Goal: Contribute content: Contribute content

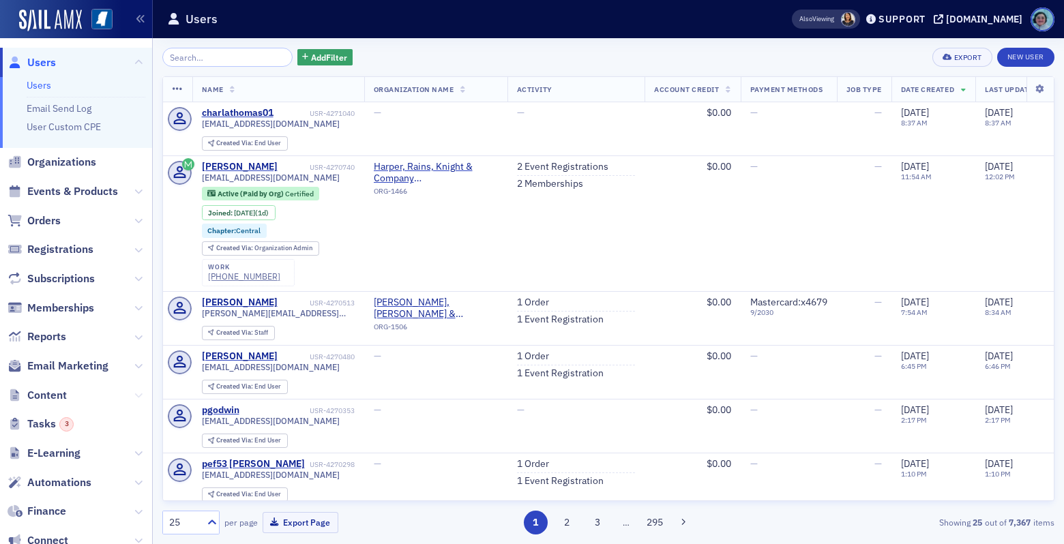
click at [134, 392] on icon at bounding box center [138, 396] width 8 height 8
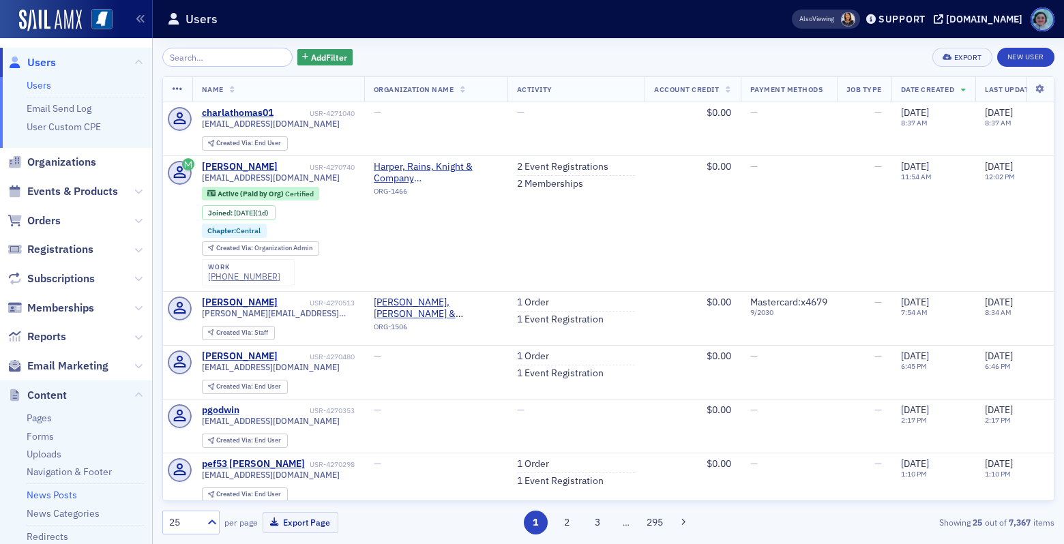
click at [69, 492] on link "News Posts" at bounding box center [52, 495] width 50 height 12
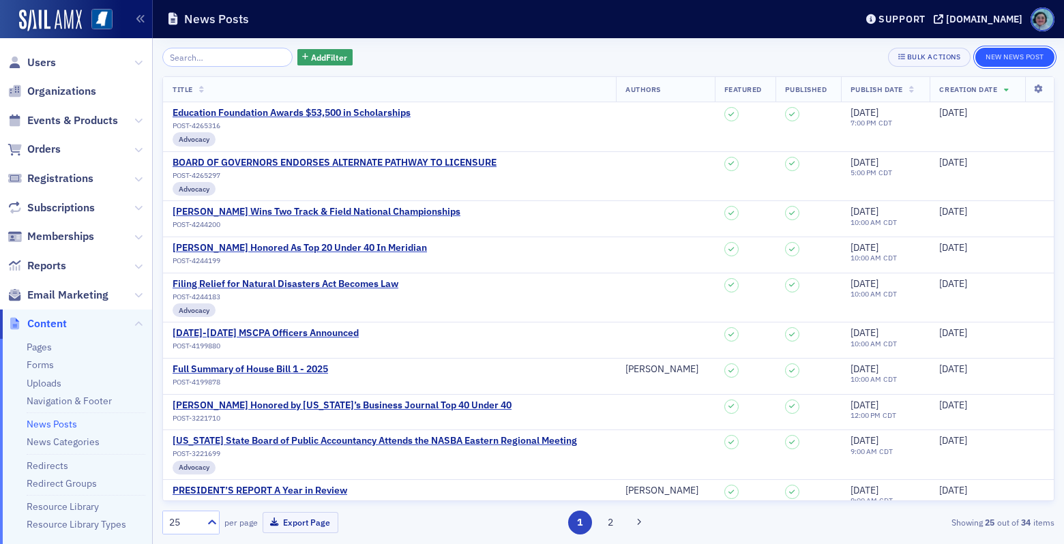
click at [1000, 57] on button "New News Post" at bounding box center [1015, 57] width 79 height 19
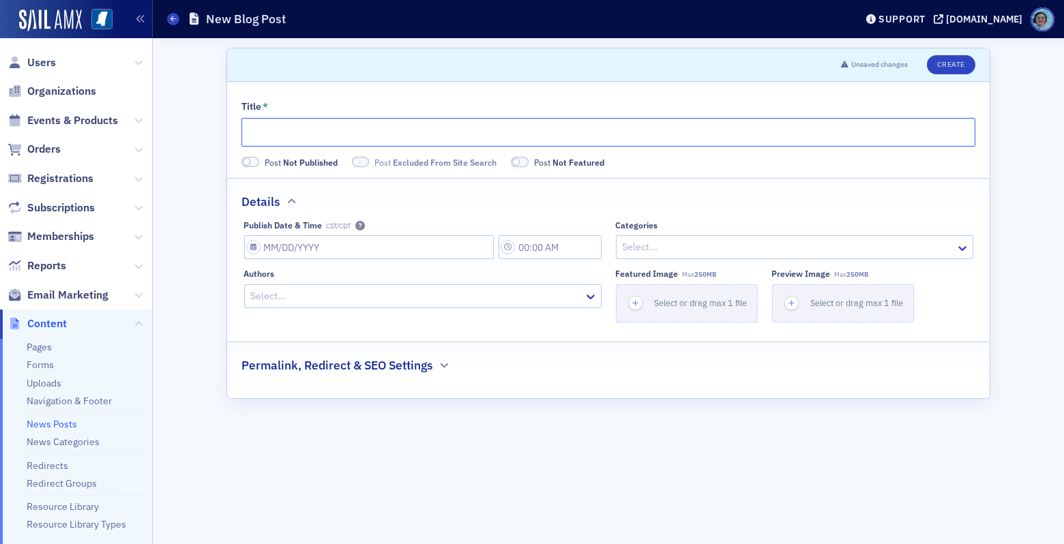
click at [395, 126] on input "Title *" at bounding box center [609, 132] width 734 height 29
paste input "IRS Issues Guidance on Mandatory E-Payments"
type input "IRS Issues Guidance on Mandatory E-Payments"
click at [258, 158] on span at bounding box center [251, 162] width 18 height 10
click at [351, 159] on span at bounding box center [345, 162] width 18 height 10
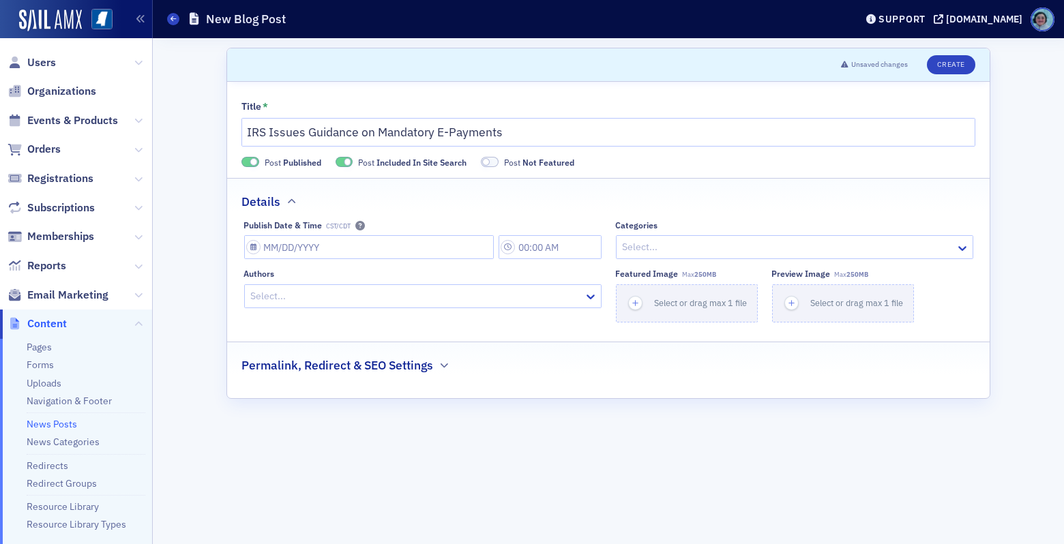
click at [488, 161] on span at bounding box center [486, 162] width 8 height 8
click at [954, 63] on button "Create" at bounding box center [951, 64] width 48 height 19
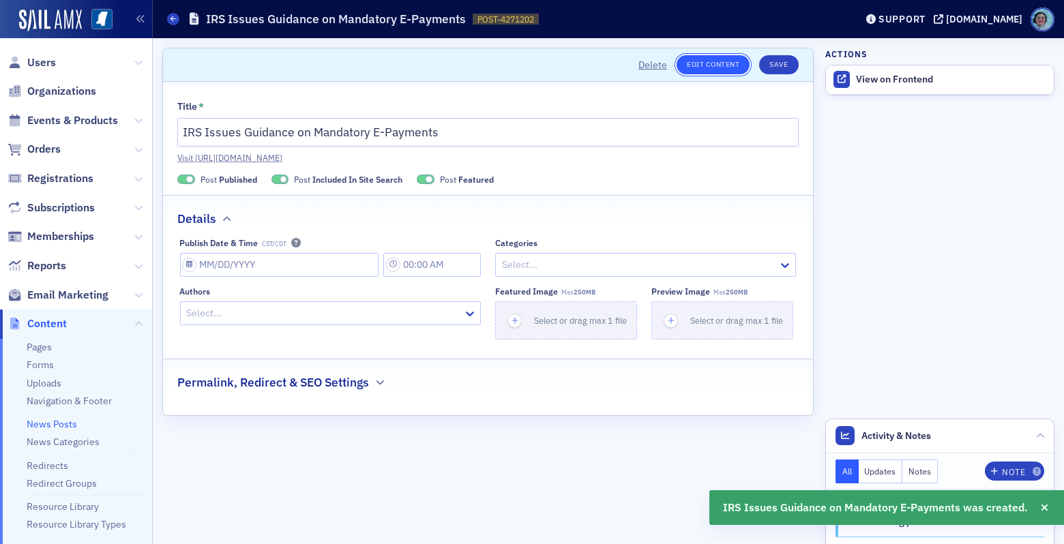
click at [696, 65] on link "Edit Content" at bounding box center [713, 64] width 73 height 19
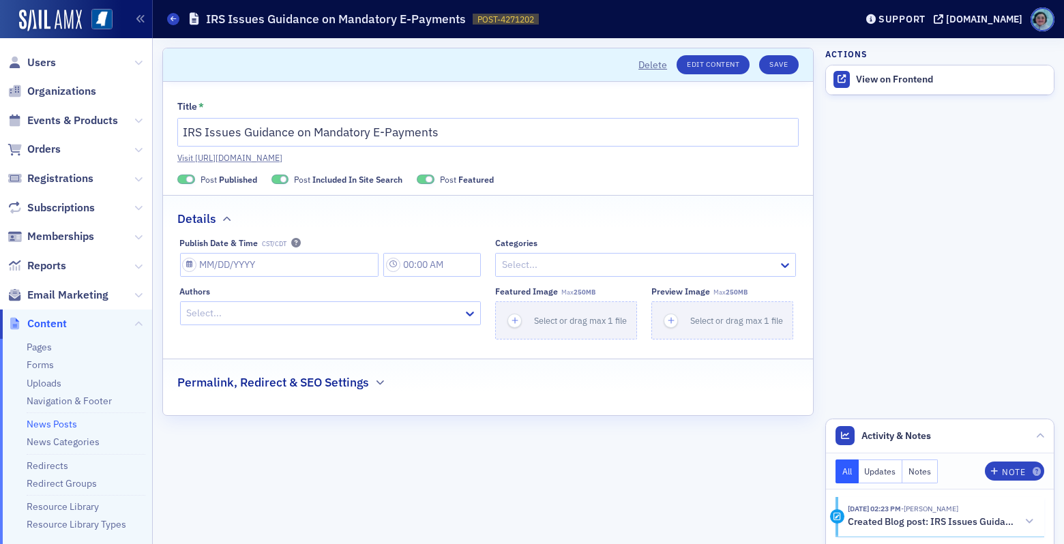
click at [784, 52] on header "Delete Edit Content Save" at bounding box center [488, 64] width 650 height 33
click at [786, 64] on button "Save" at bounding box center [778, 64] width 39 height 19
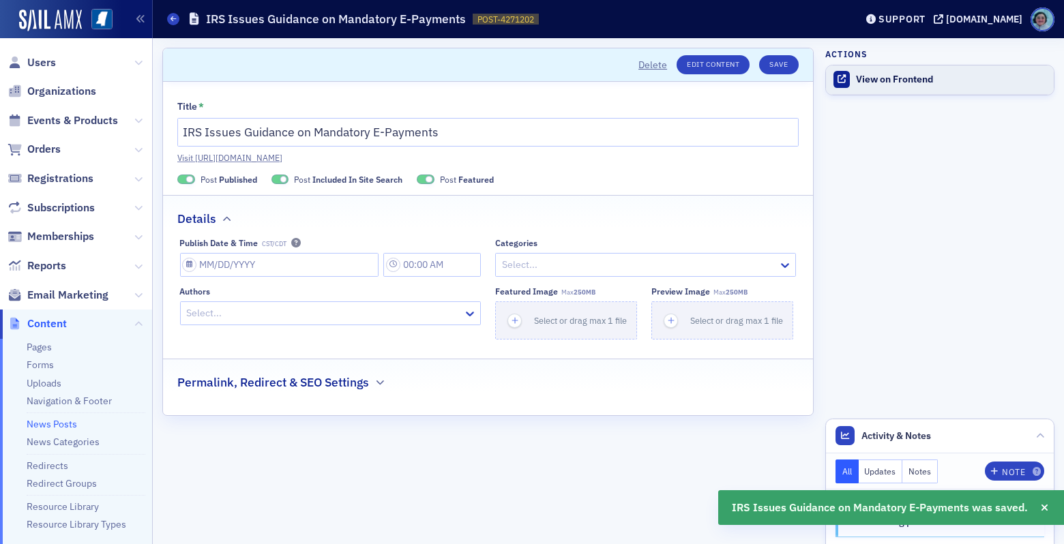
click at [886, 76] on div "View on Frontend" at bounding box center [951, 80] width 191 height 12
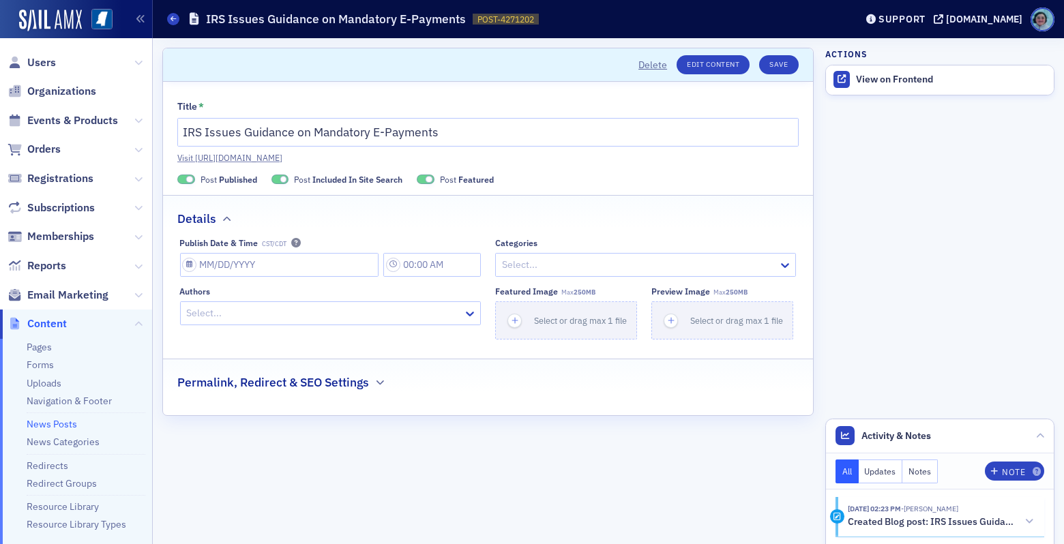
click at [341, 251] on div "Publish Date & Time CST/CDT" at bounding box center [330, 257] width 301 height 39
click at [342, 256] on input "Publish Date & Time CST/CDT" at bounding box center [279, 265] width 199 height 24
select select "8"
select select "2025"
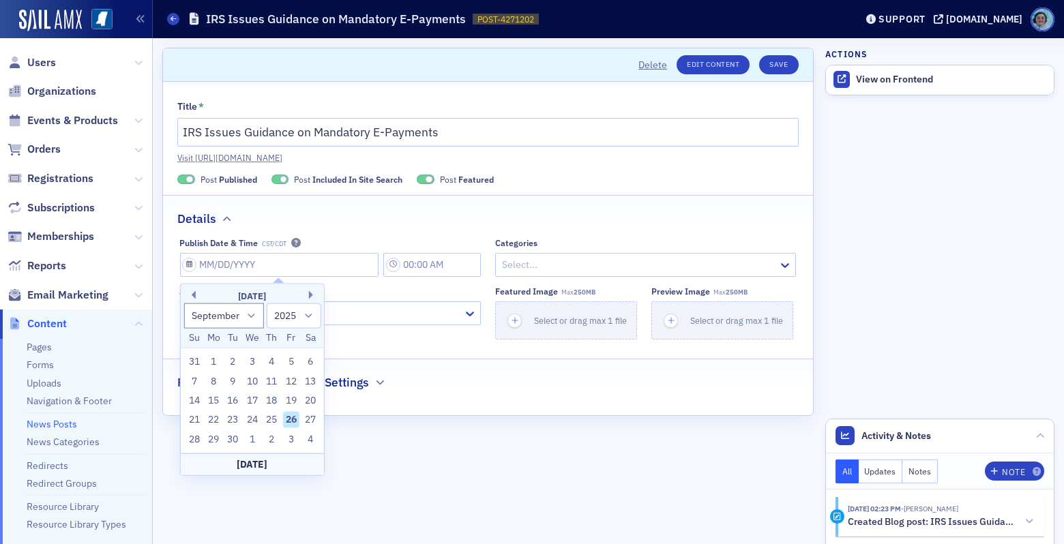
click at [296, 415] on div "26" at bounding box center [291, 420] width 16 height 16
type input "09/26/2025"
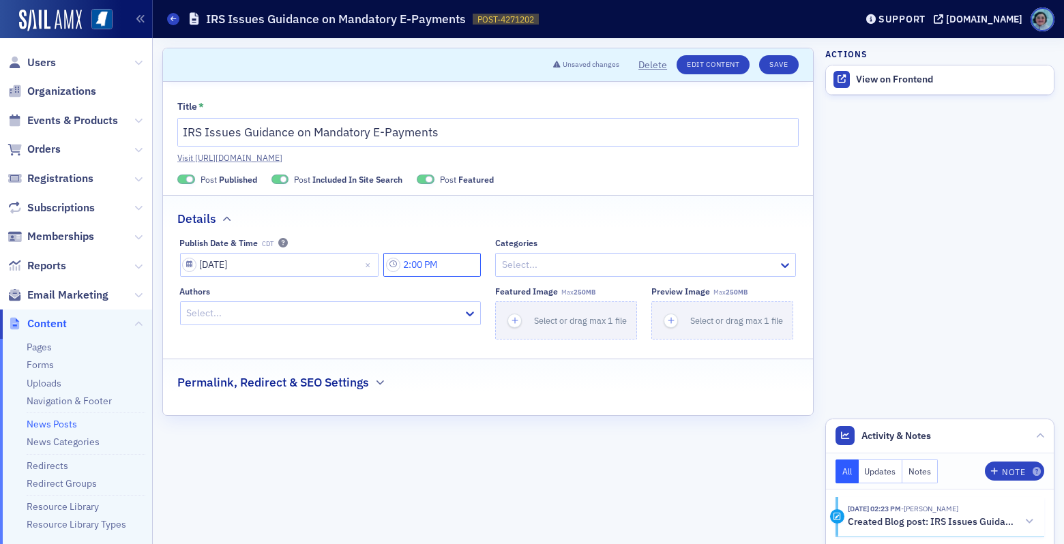
click at [452, 272] on input "2:00 PM" at bounding box center [432, 265] width 98 height 24
click at [577, 260] on div "00" at bounding box center [559, 265] width 38 height 20
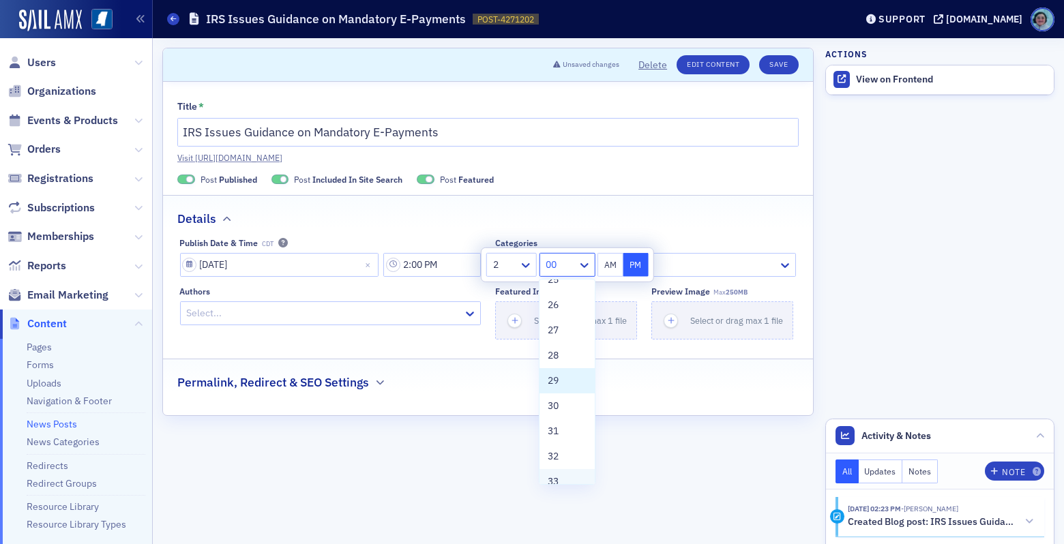
scroll to position [682, 0]
click at [570, 370] on div "30" at bounding box center [567, 370] width 39 height 14
type input "2:30 PM"
click at [602, 218] on div "Details" at bounding box center [488, 212] width 622 height 32
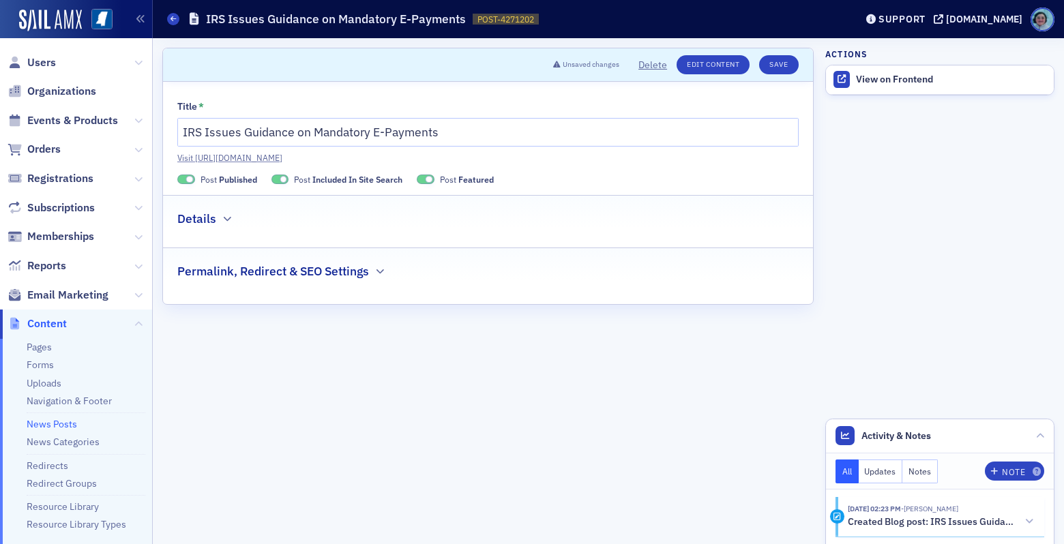
click at [602, 217] on div "Details" at bounding box center [488, 212] width 622 height 32
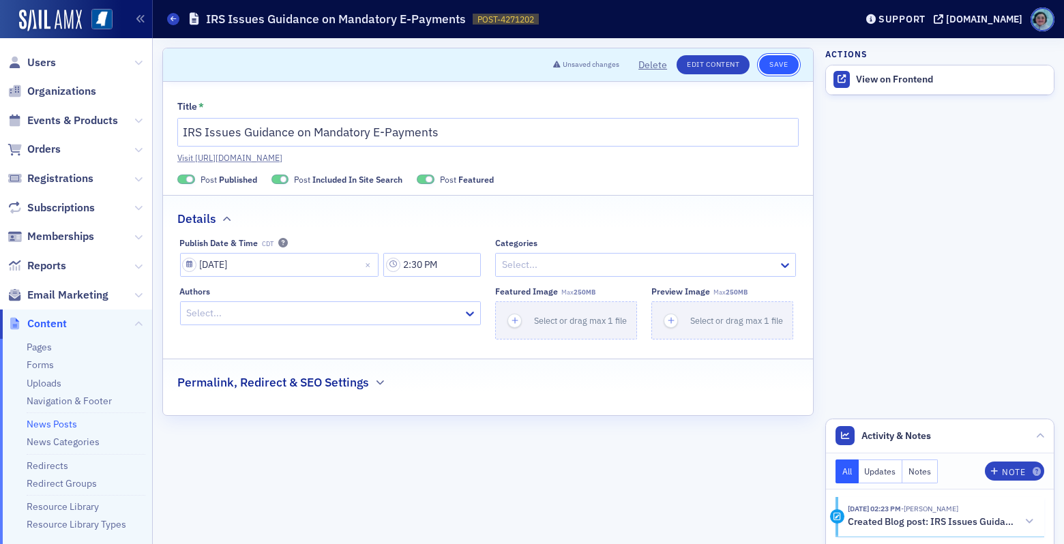
click at [789, 59] on button "Save" at bounding box center [778, 64] width 39 height 19
click at [58, 31] on div at bounding box center [76, 20] width 153 height 38
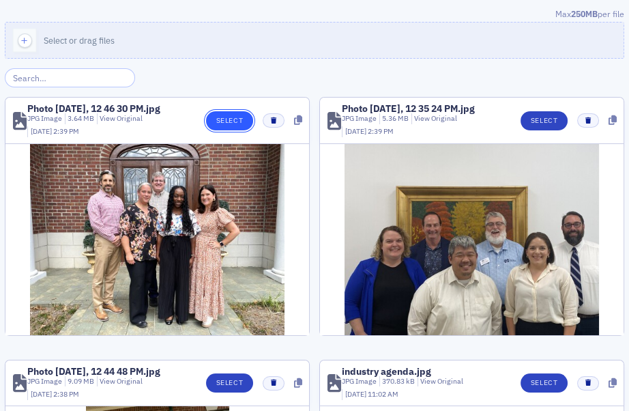
click at [230, 117] on button "Select" at bounding box center [229, 120] width 47 height 19
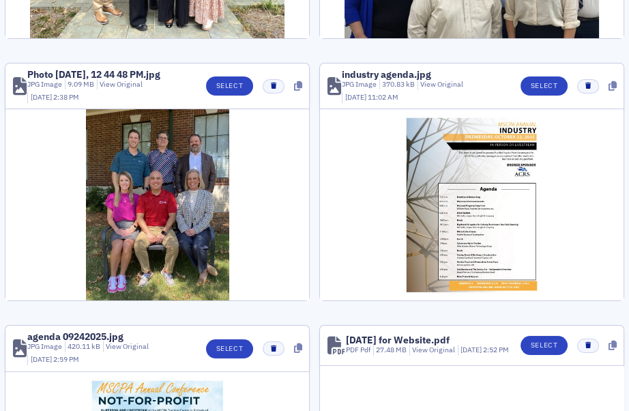
scroll to position [273, 0]
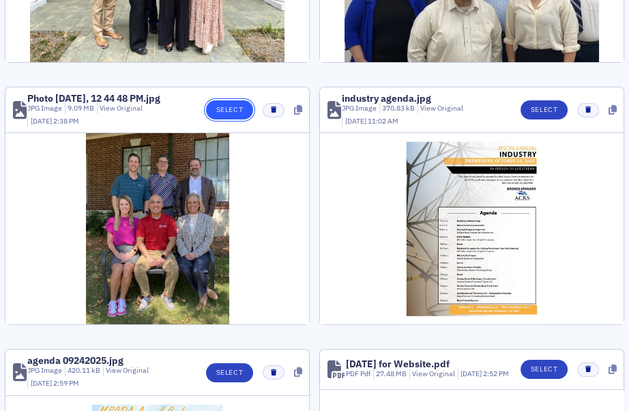
click at [221, 117] on button "Select" at bounding box center [229, 109] width 47 height 19
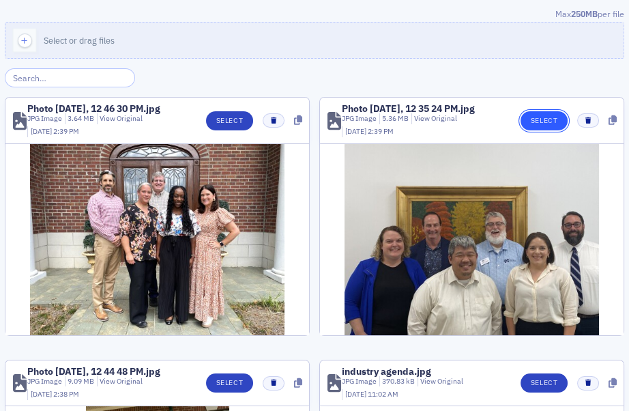
click at [530, 119] on button "Select" at bounding box center [544, 120] width 47 height 19
click at [578, 123] on button "button" at bounding box center [587, 120] width 21 height 14
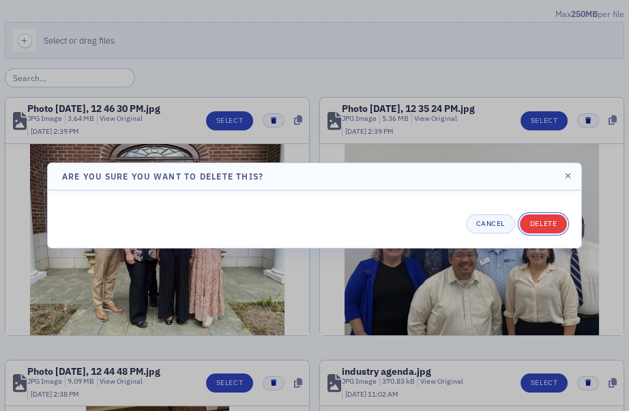
click at [533, 224] on button "Delete" at bounding box center [543, 223] width 47 height 19
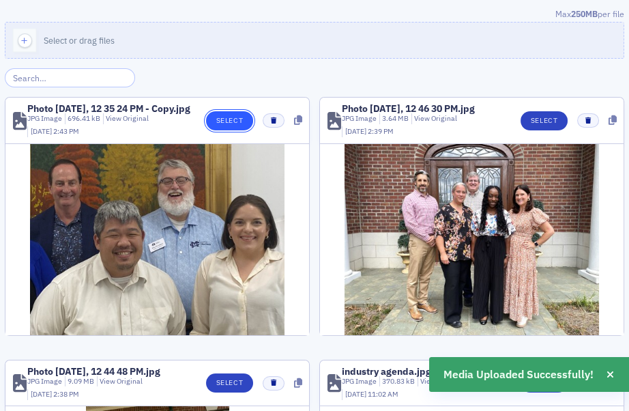
click at [233, 121] on button "Select" at bounding box center [229, 120] width 47 height 19
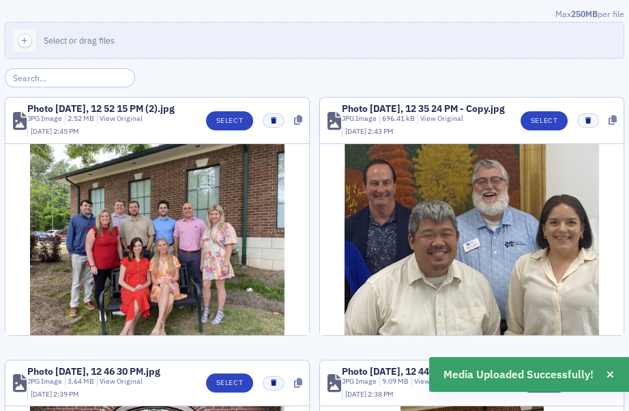
click at [211, 118] on button "Select" at bounding box center [229, 120] width 47 height 19
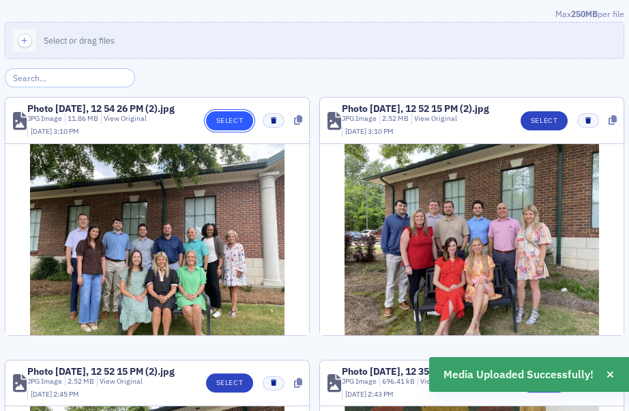
click at [228, 126] on button "Select" at bounding box center [229, 120] width 47 height 19
